Goal: Task Accomplishment & Management: Use online tool/utility

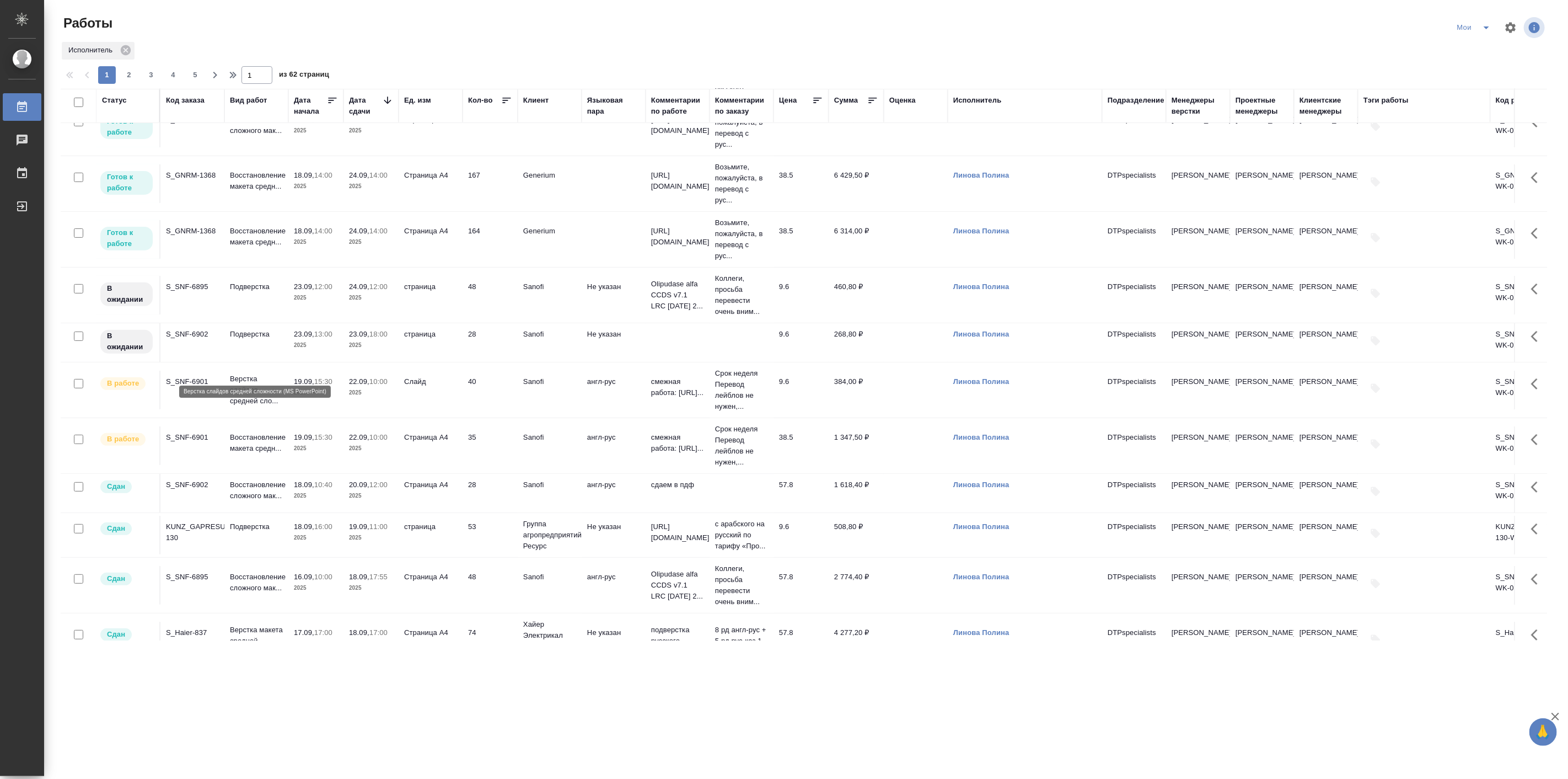
scroll to position [315, 0]
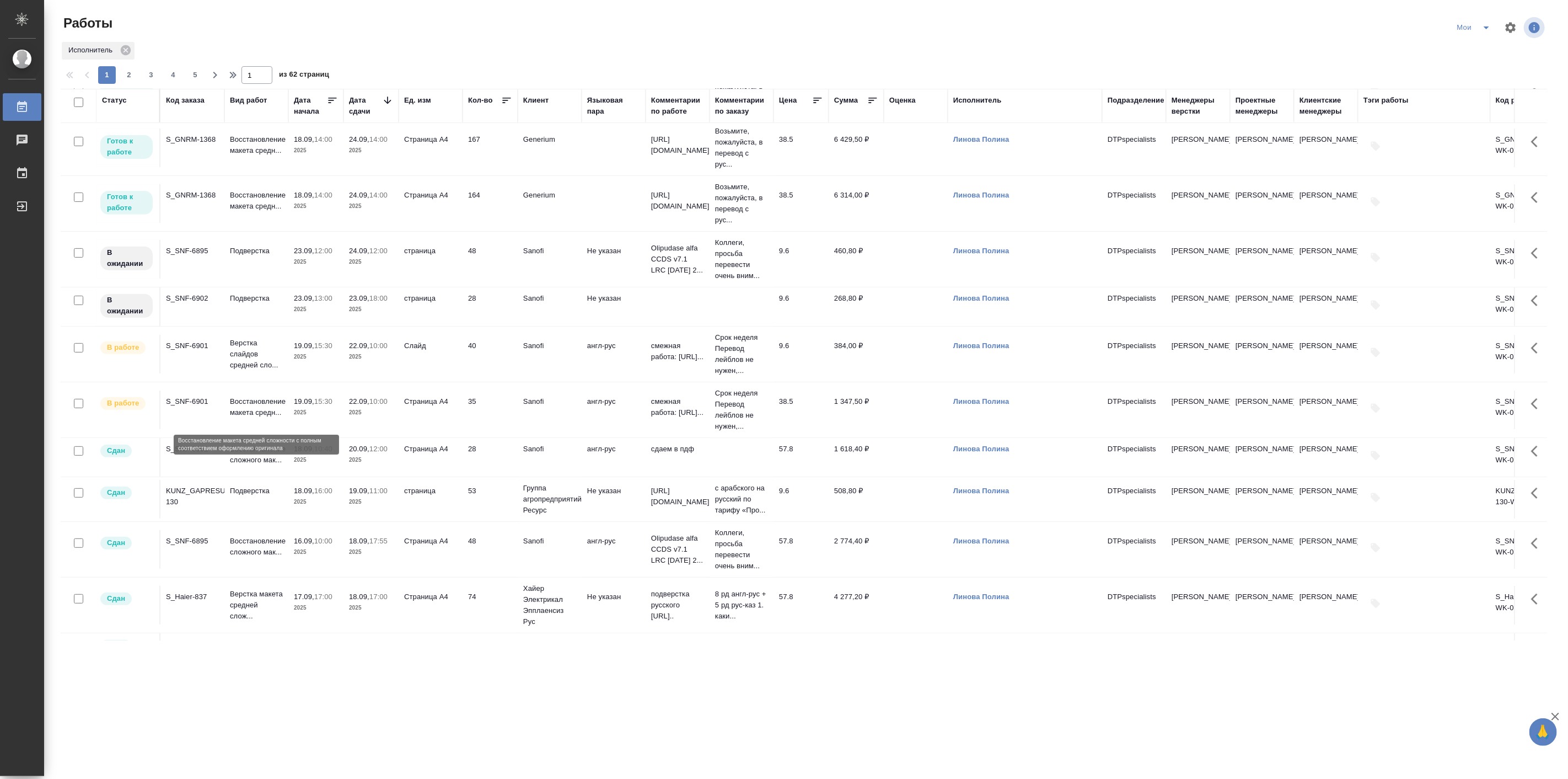
click at [277, 406] on p "Восстановление макета средн..." at bounding box center [256, 407] width 53 height 22
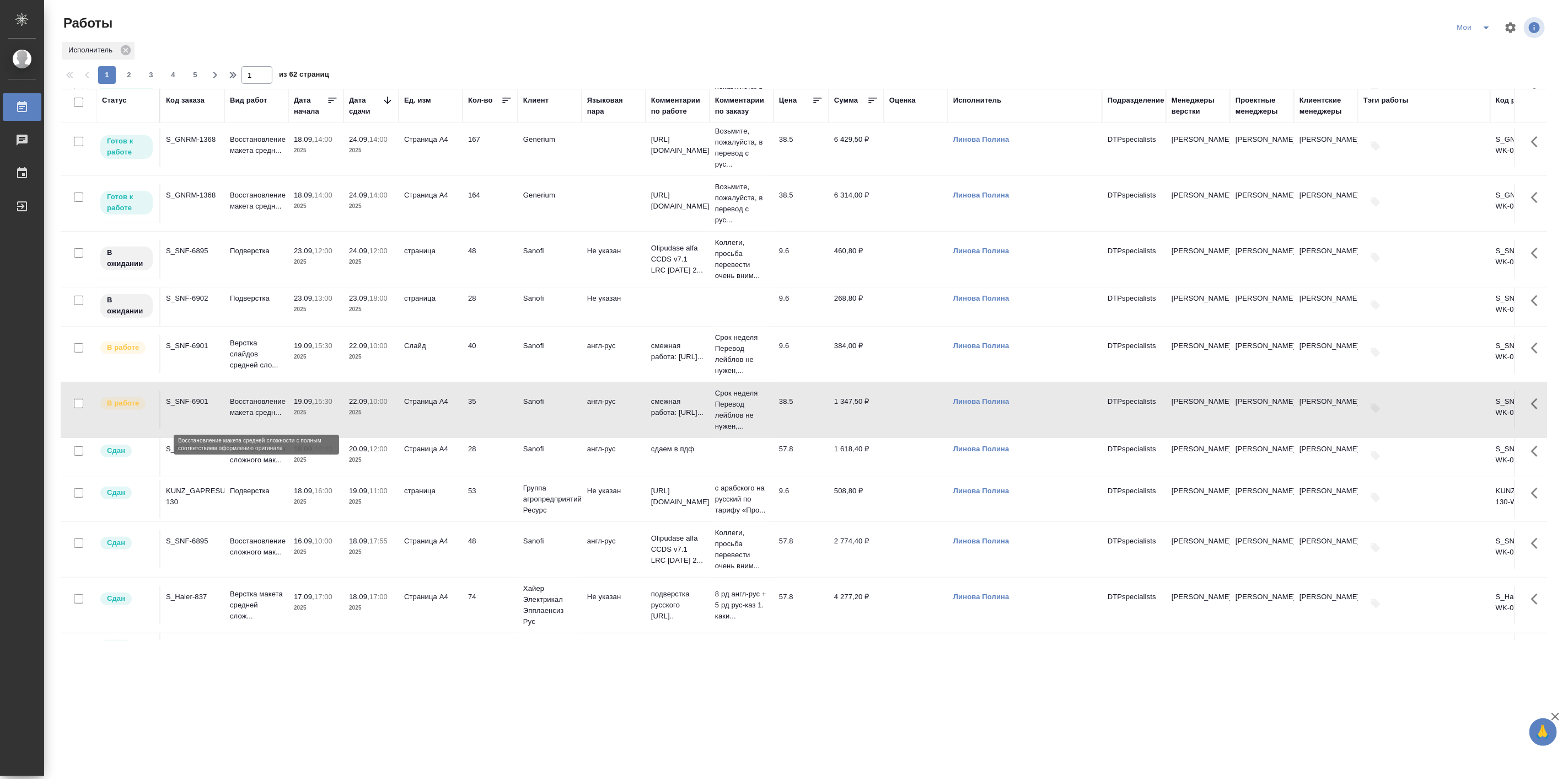
click at [277, 406] on p "Восстановление макета средн..." at bounding box center [256, 407] width 53 height 22
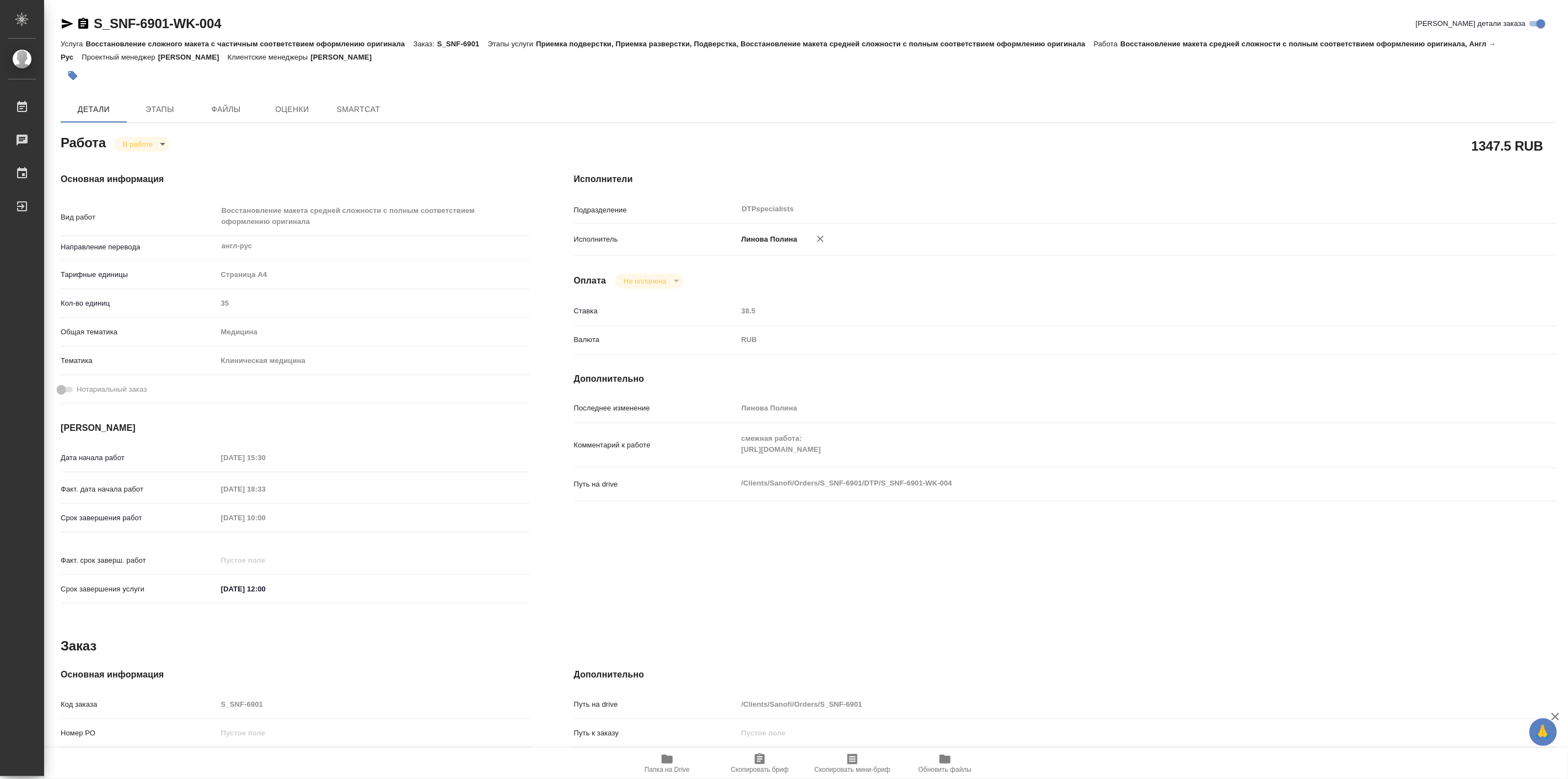
type textarea "x"
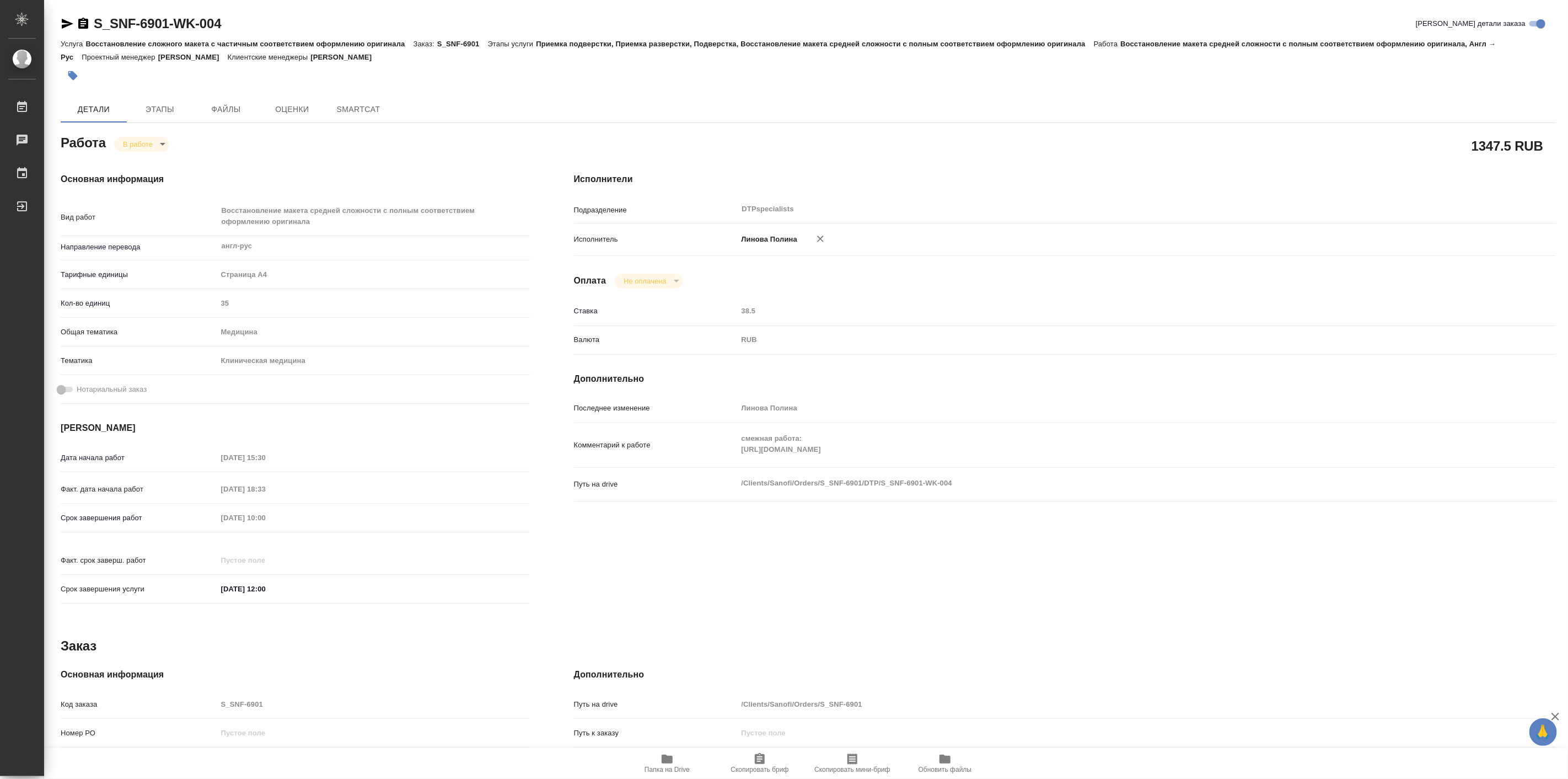
type textarea "x"
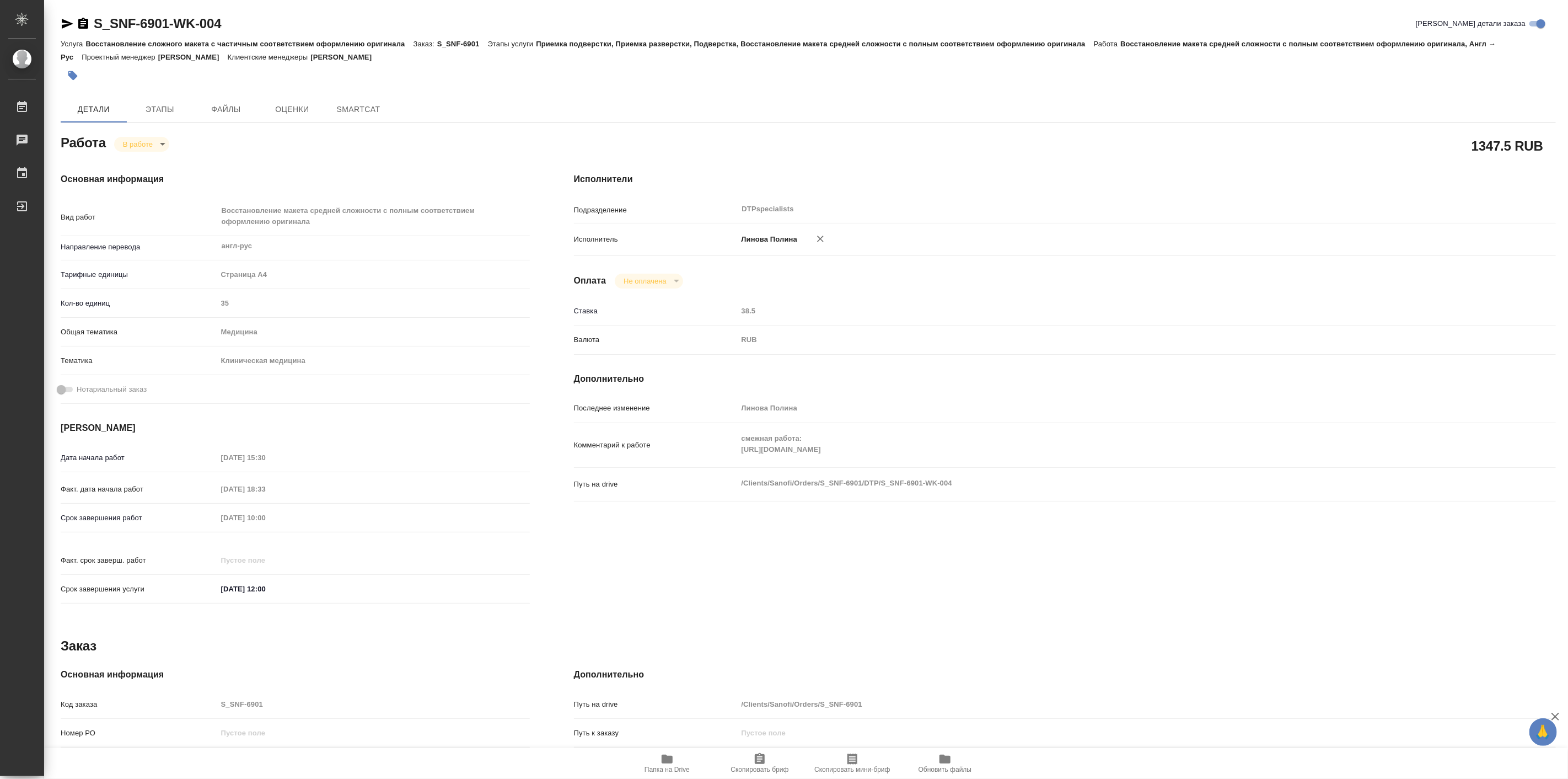
type textarea "x"
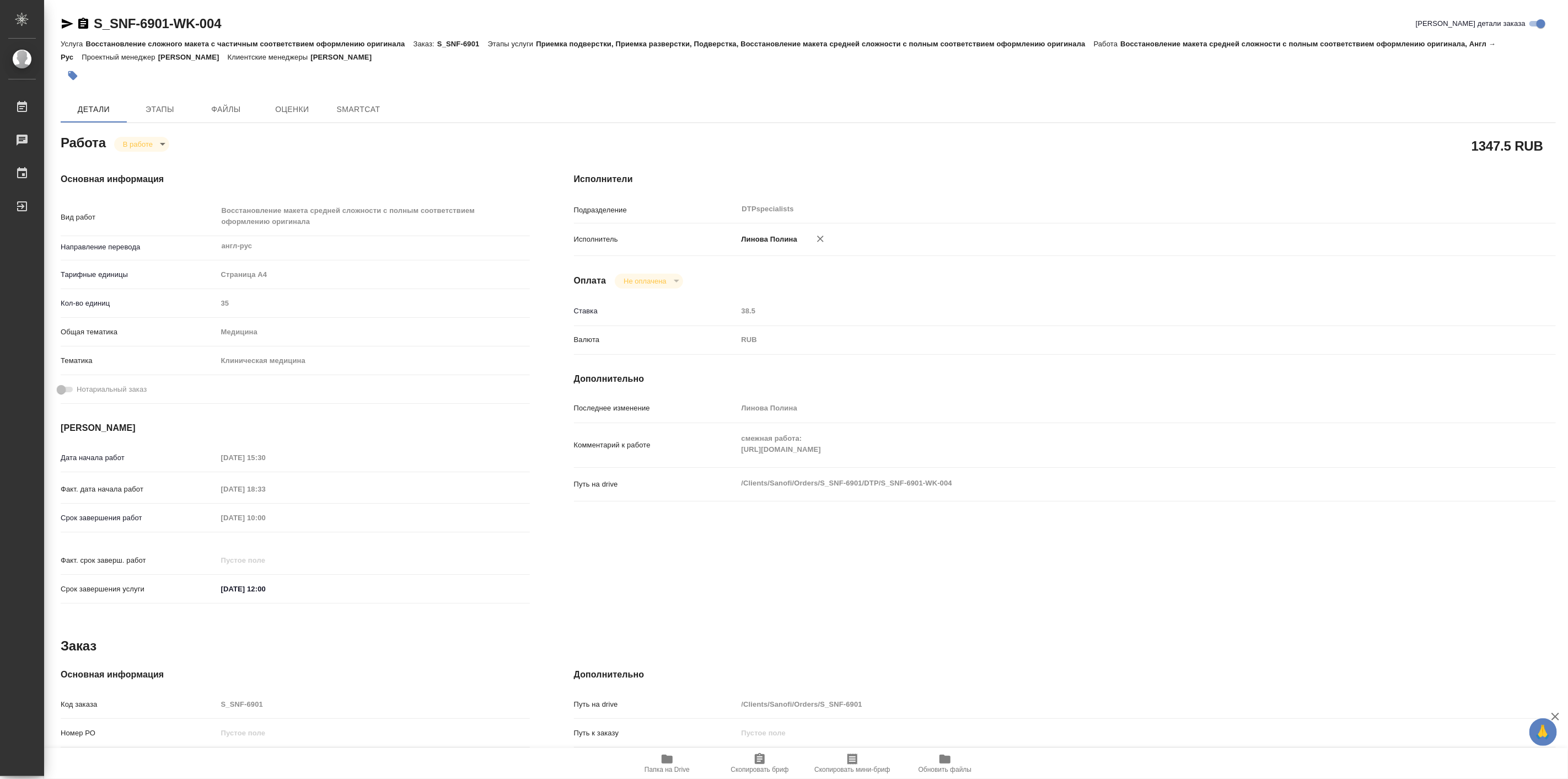
type textarea "x"
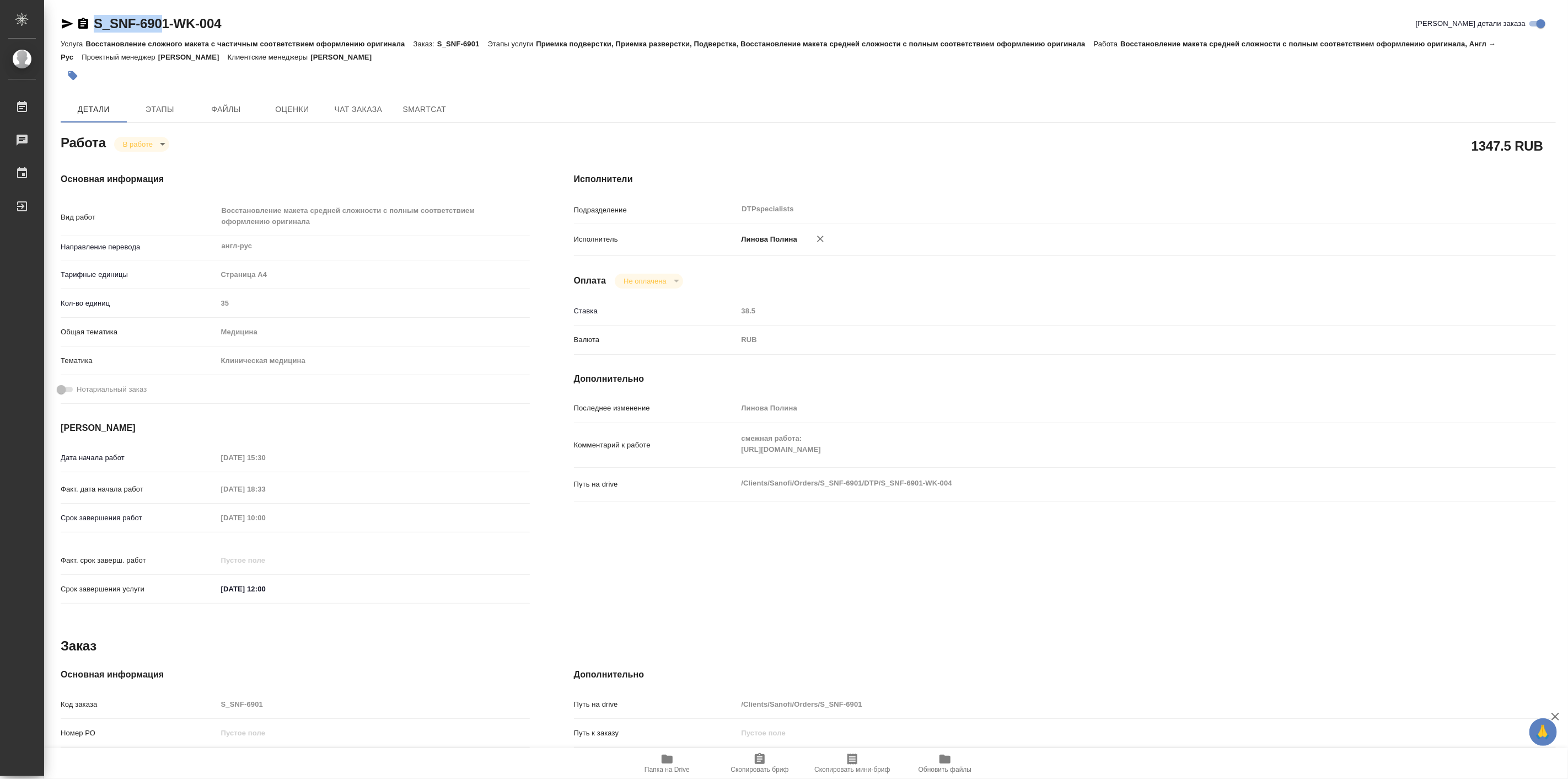
type textarea "x"
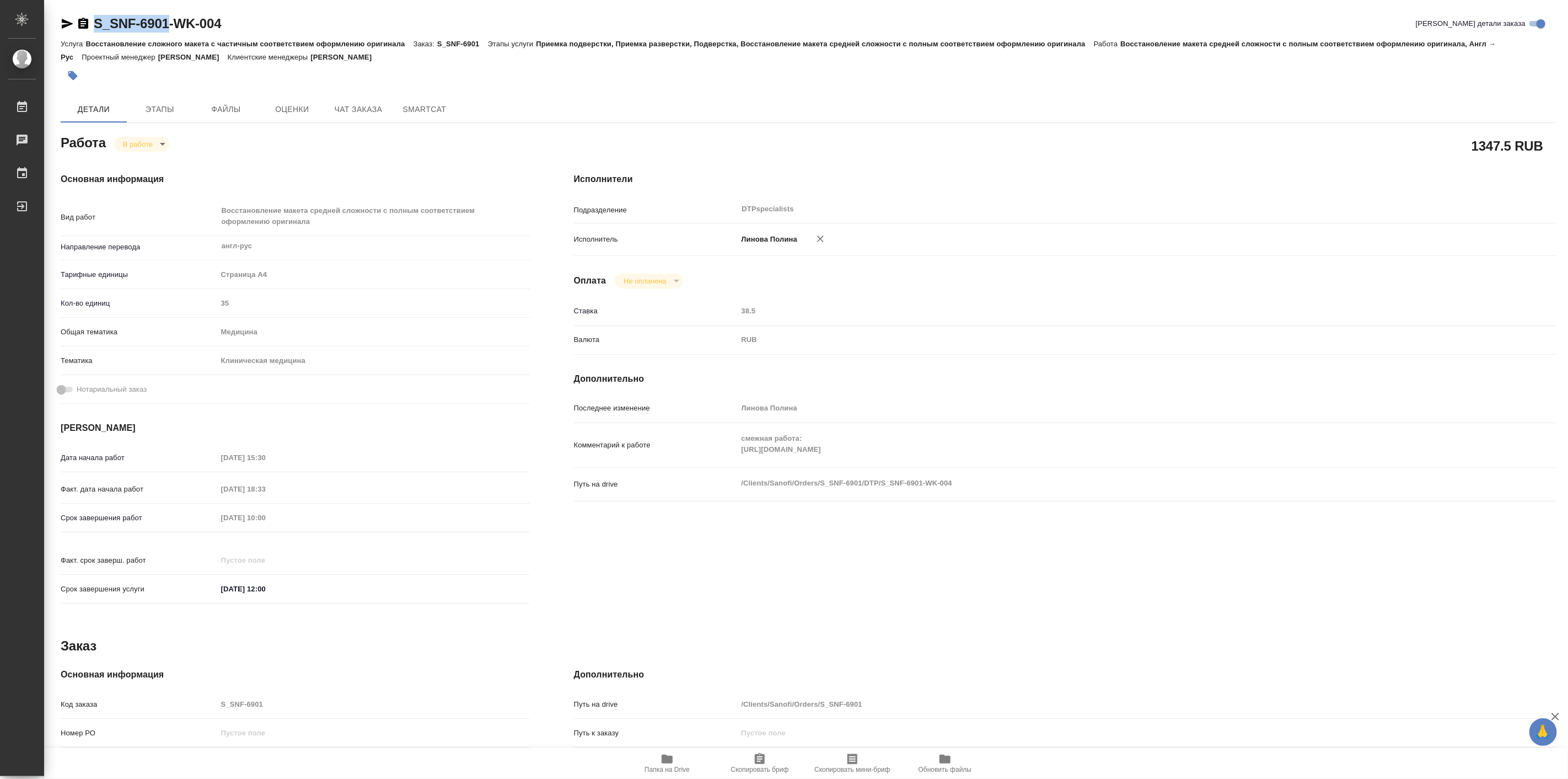
drag, startPoint x: 90, startPoint y: 10, endPoint x: 171, endPoint y: 27, distance: 82.8
click at [171, 27] on div "S_SNF-6901-WK-004 Кратко детали заказа Услуга Восстановление сложного макета с …" at bounding box center [809, 481] width 1508 height 963
type textarea "x"
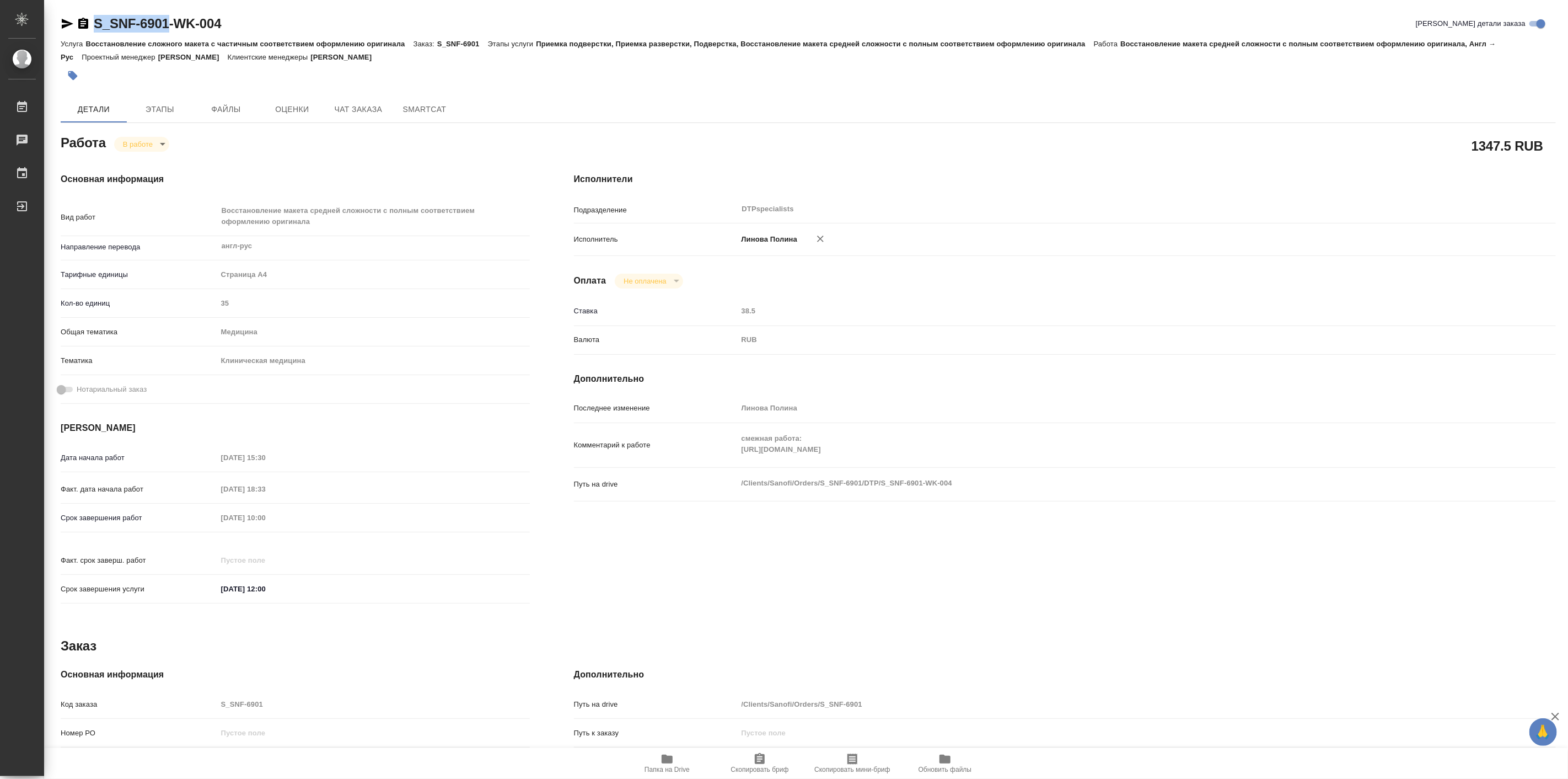
type textarea "x"
copy link "S_SNF-6901"
